Goal: Understand process/instructions

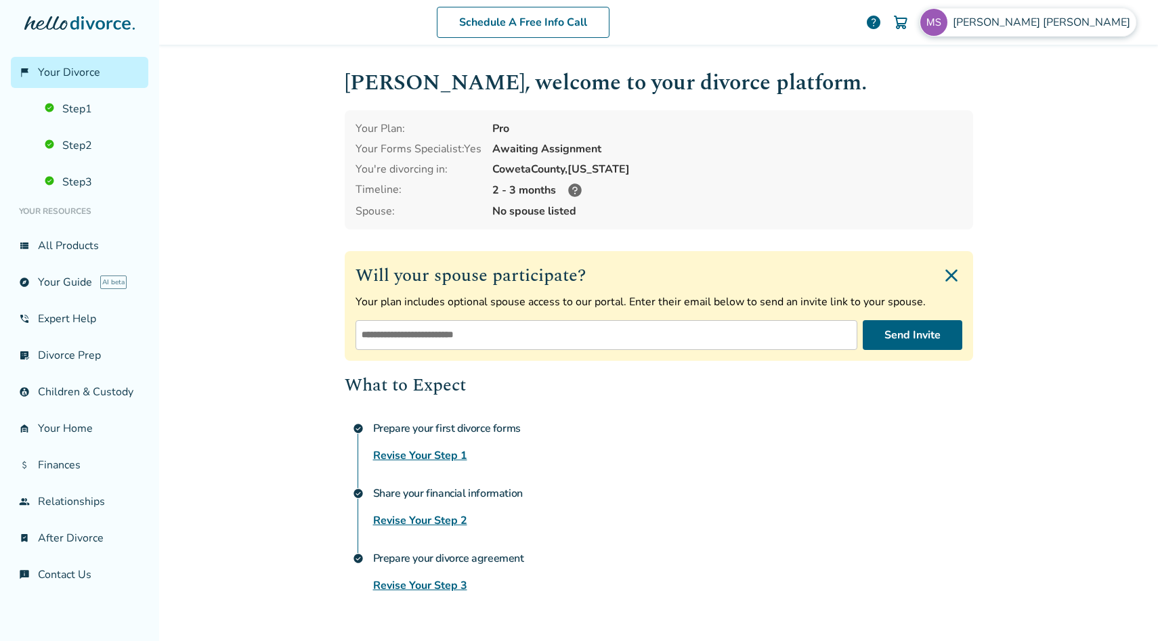
click at [948, 22] on img at bounding box center [934, 22] width 27 height 27
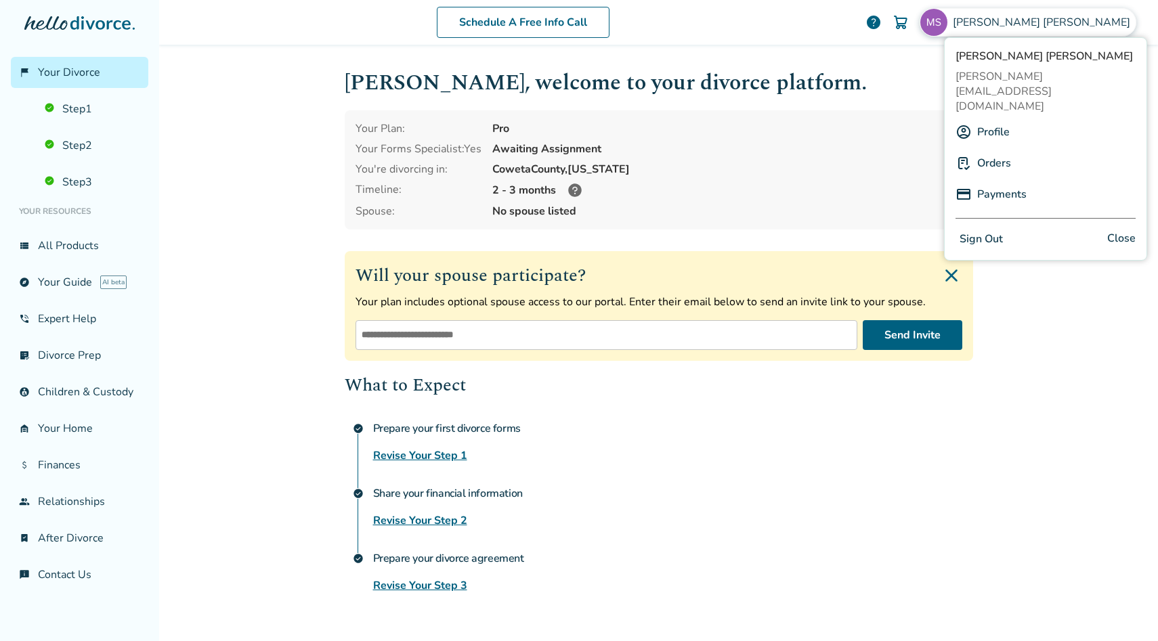
click at [997, 230] on button "Sign Out" at bounding box center [981, 240] width 51 height 20
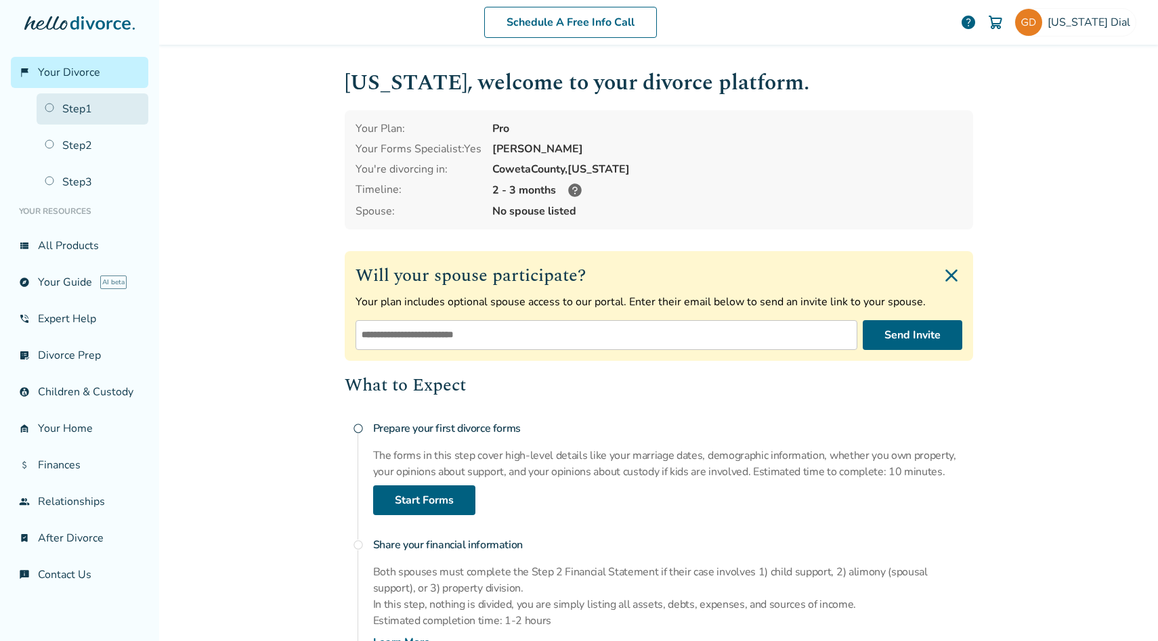
click at [72, 108] on link "Step 1" at bounding box center [93, 108] width 112 height 31
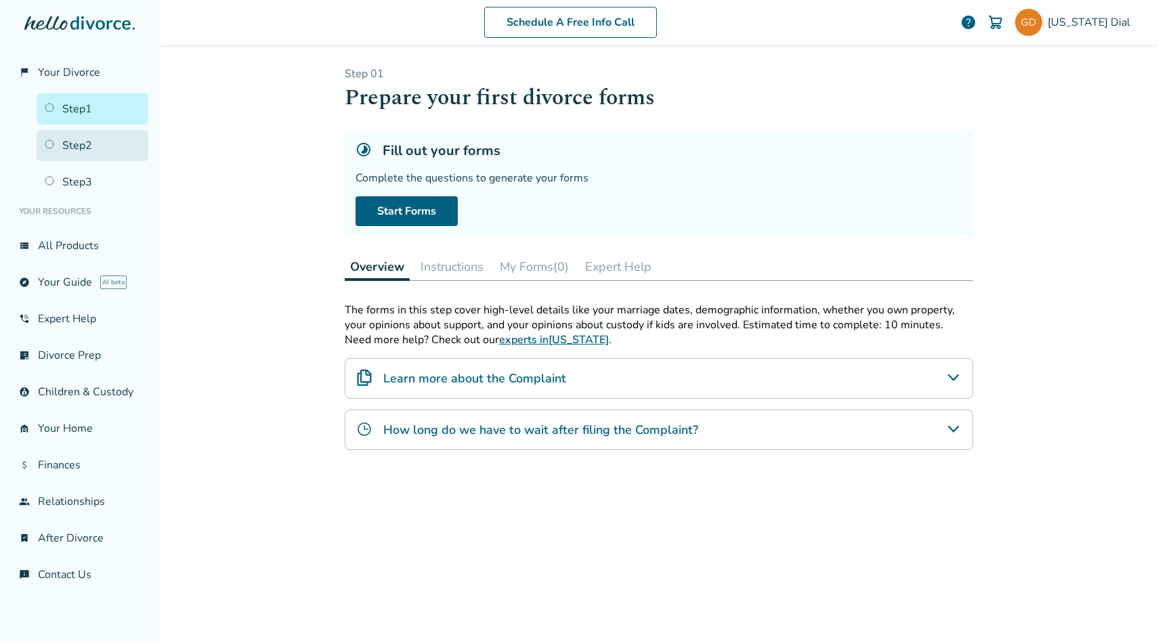
click at [72, 147] on link "Step 2" at bounding box center [93, 145] width 112 height 31
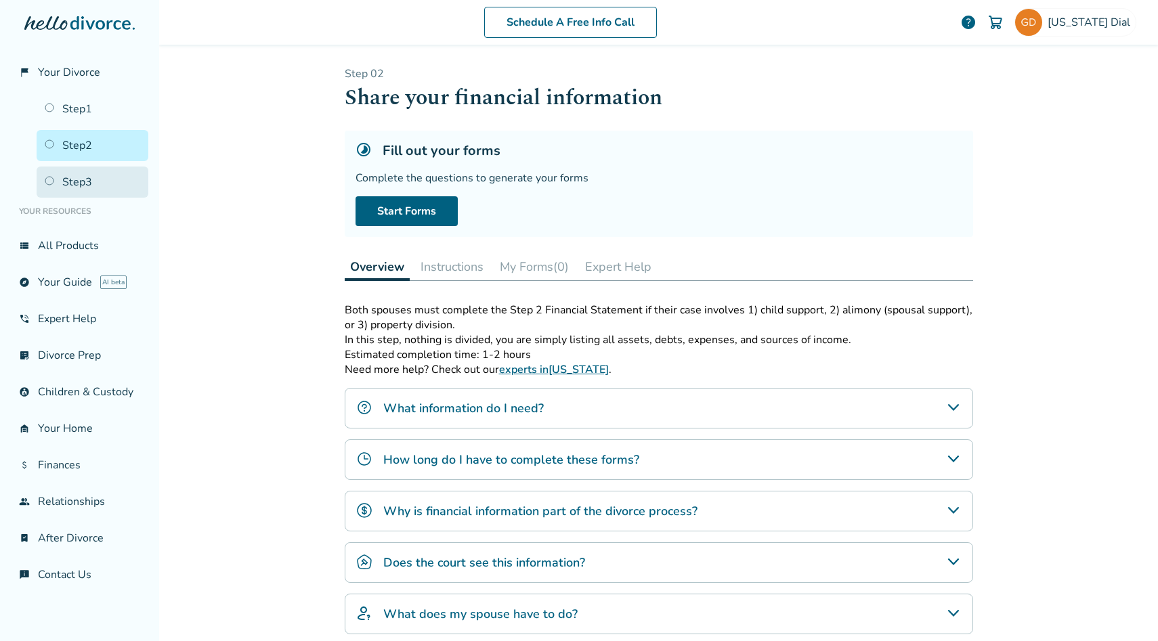
click at [65, 180] on link "Step 3" at bounding box center [93, 182] width 112 height 31
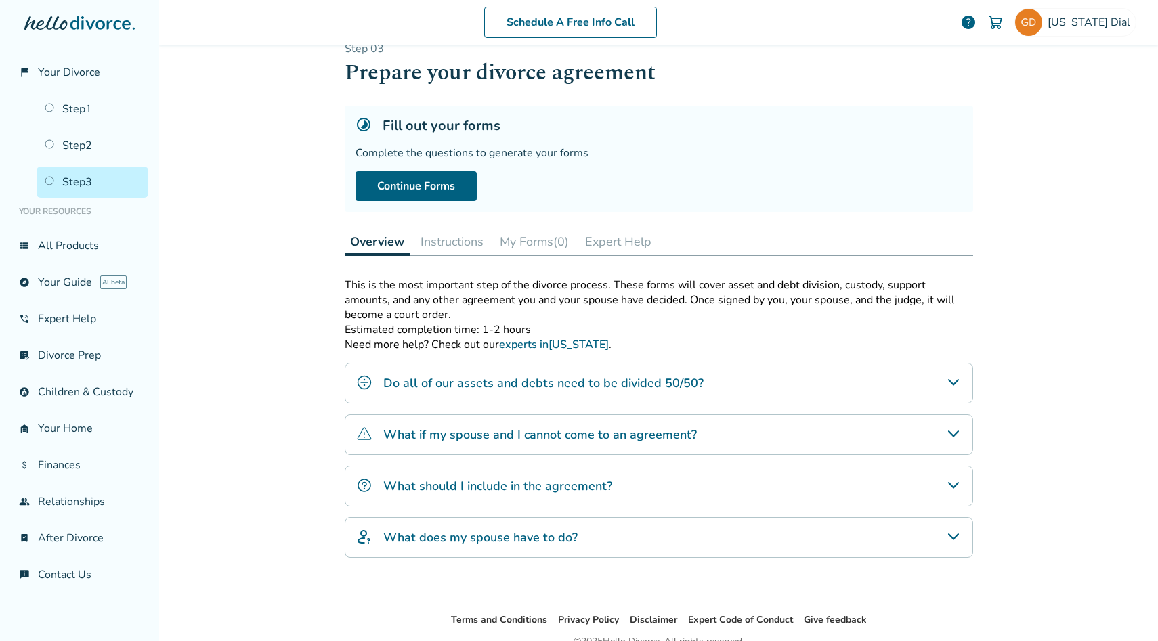
scroll to position [91, 0]
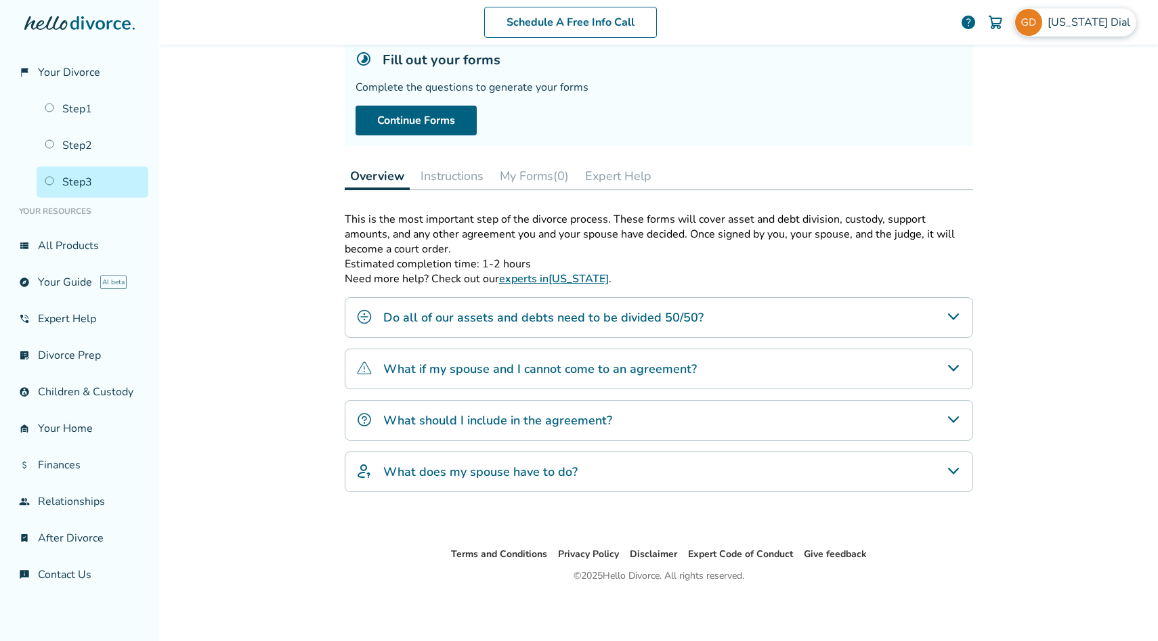
click at [1041, 18] on img at bounding box center [1028, 22] width 27 height 27
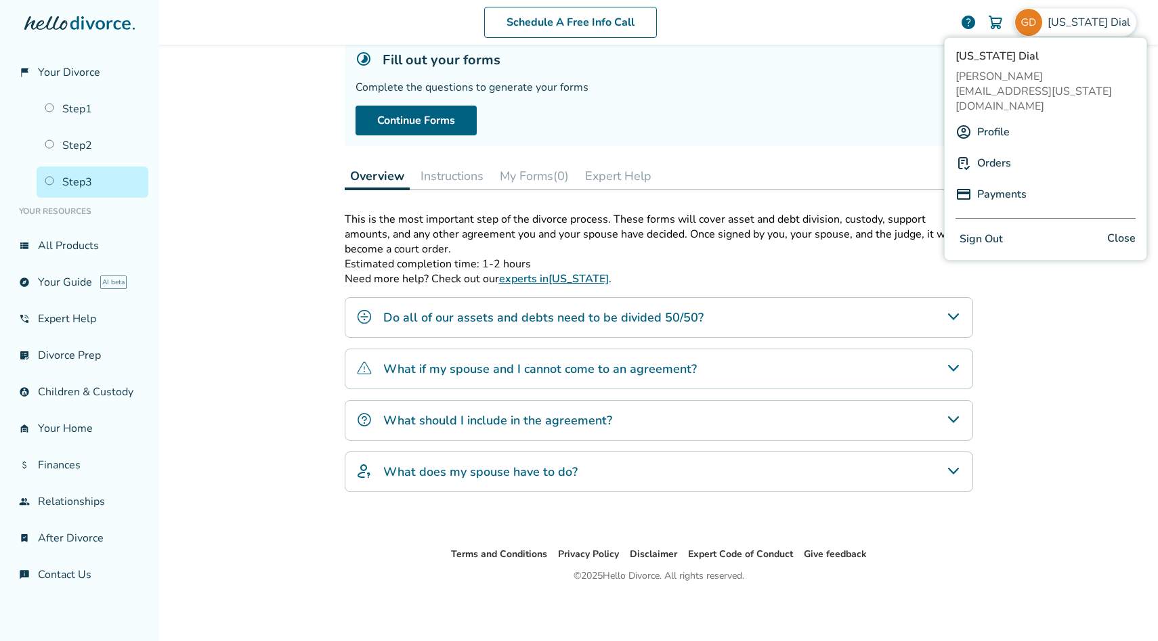
click at [995, 230] on button "Sign Out" at bounding box center [981, 240] width 51 height 20
